Goal: Task Accomplishment & Management: Manage account settings

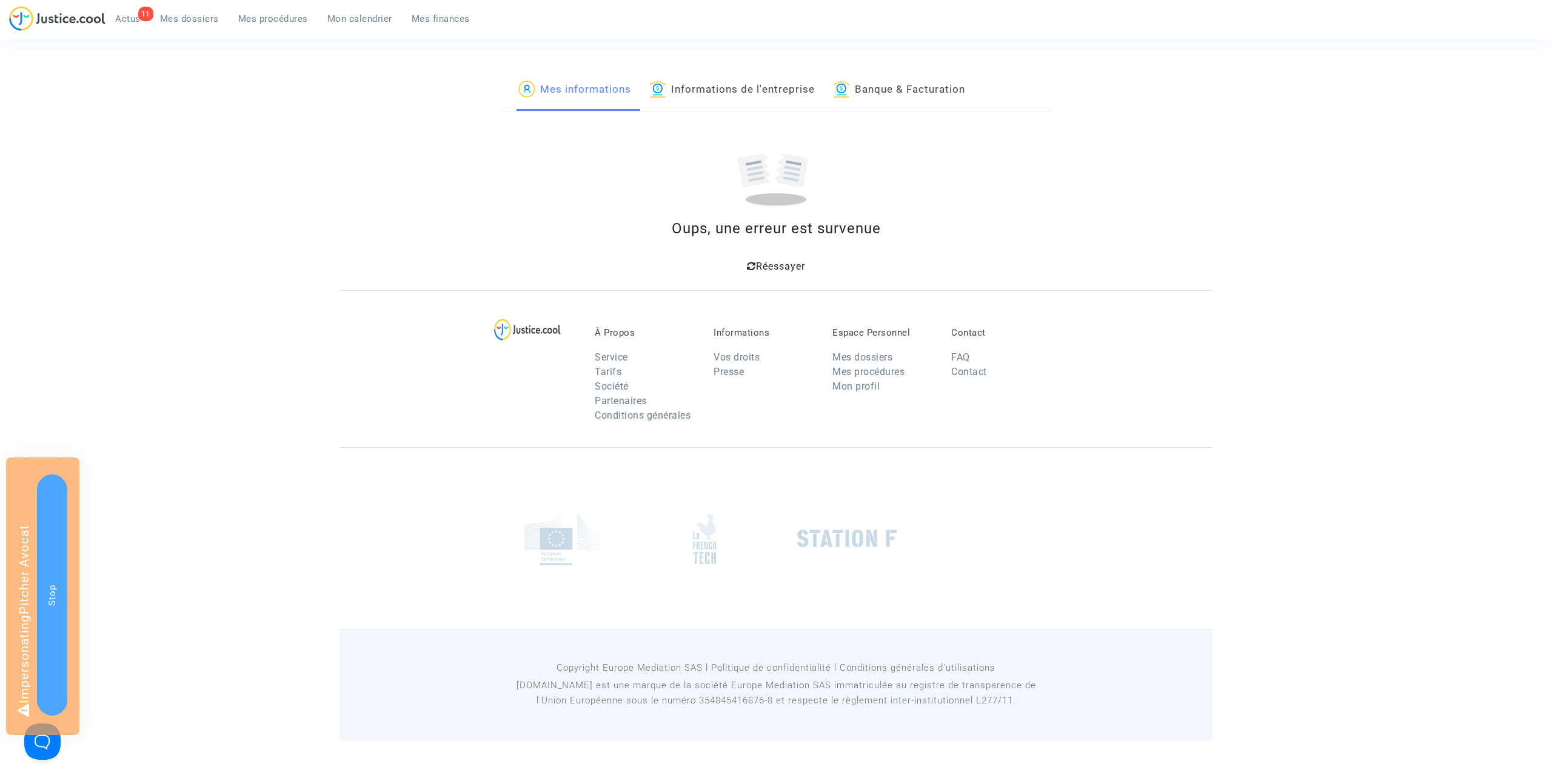
click at [285, 21] on span "Mes procédures" at bounding box center [272, 18] width 70 height 11
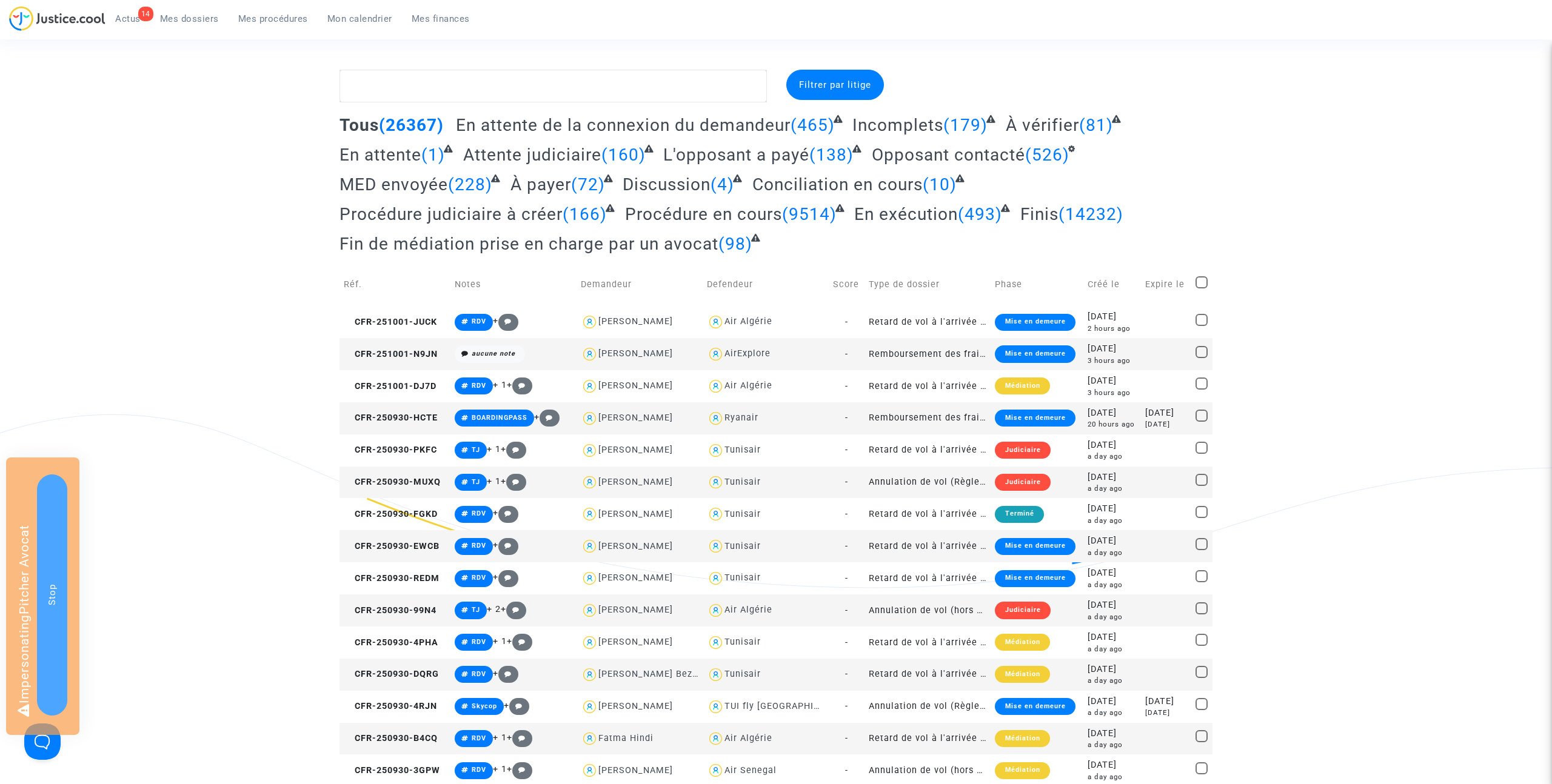
click at [276, 25] on link "Mes procédures" at bounding box center [273, 19] width 89 height 18
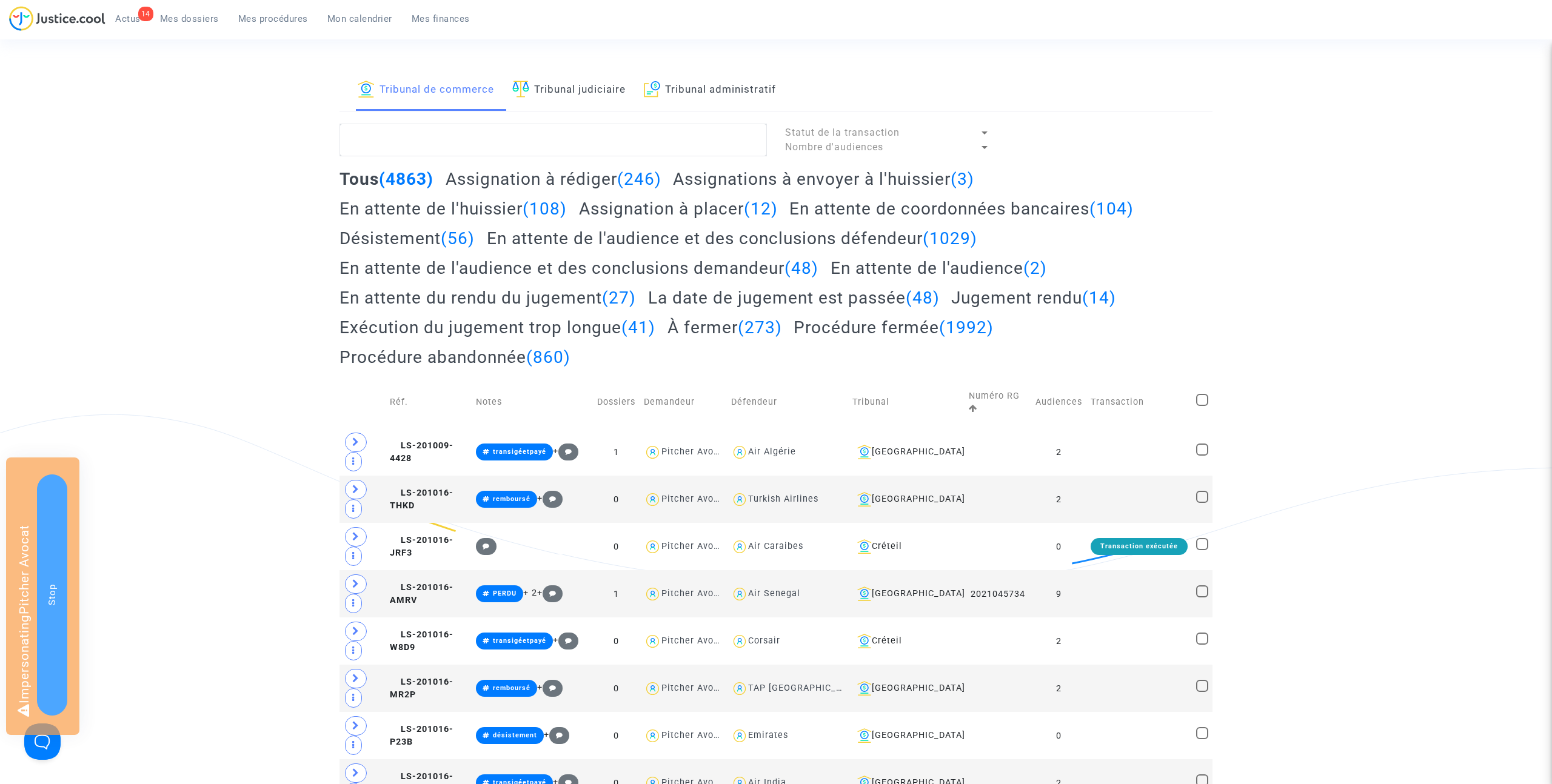
click at [642, 210] on h2 "Assignation à placer (12)" at bounding box center [678, 209] width 199 height 21
